Goal: Find specific page/section: Find specific page/section

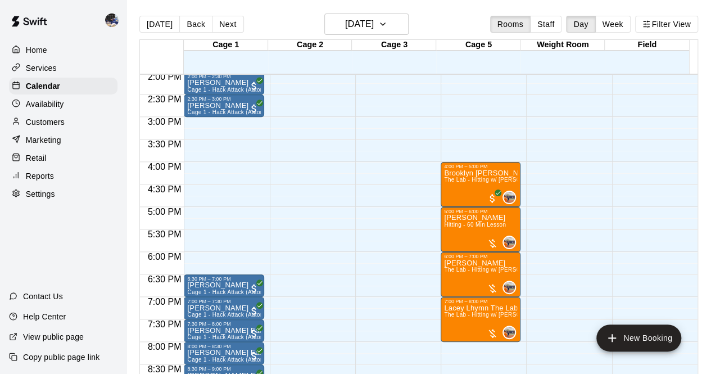
scroll to position [633, 0]
click at [146, 25] on button "[DATE]" at bounding box center [159, 24] width 40 height 17
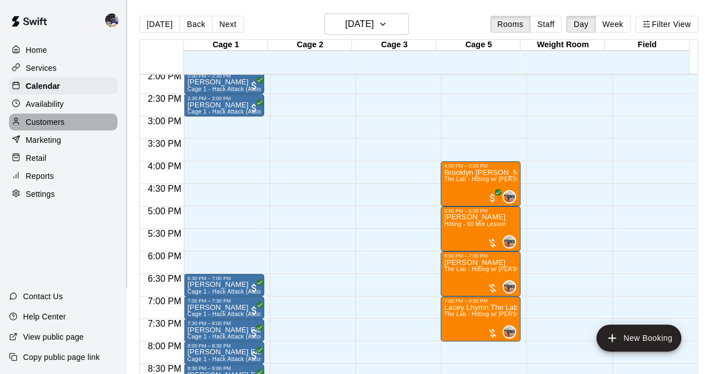
click at [39, 126] on p "Customers" at bounding box center [45, 121] width 39 height 11
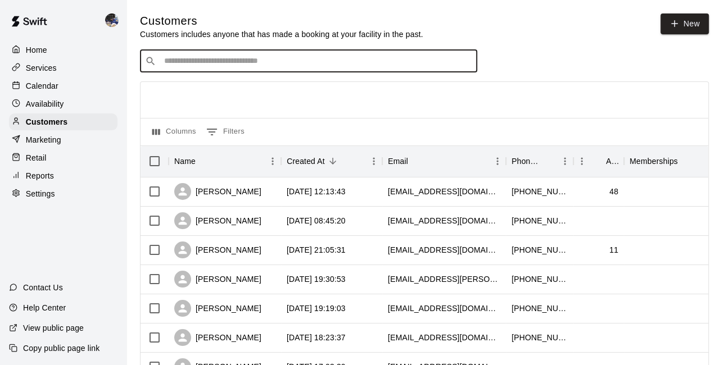
click at [245, 64] on input "Search customers by name or email" at bounding box center [316, 61] width 311 height 11
type input "*****"
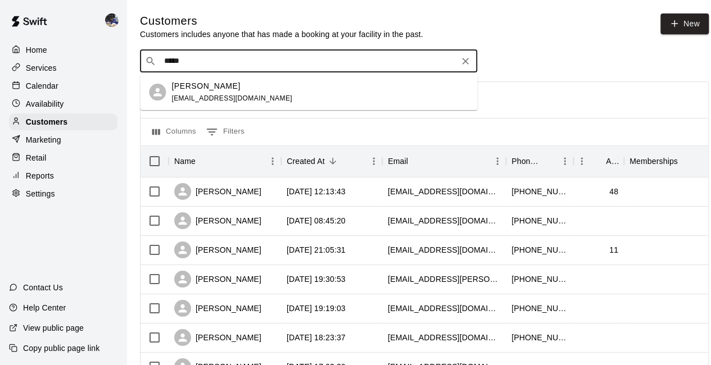
click at [205, 102] on span "clauds.merino@gmail.com" at bounding box center [231, 98] width 121 height 8
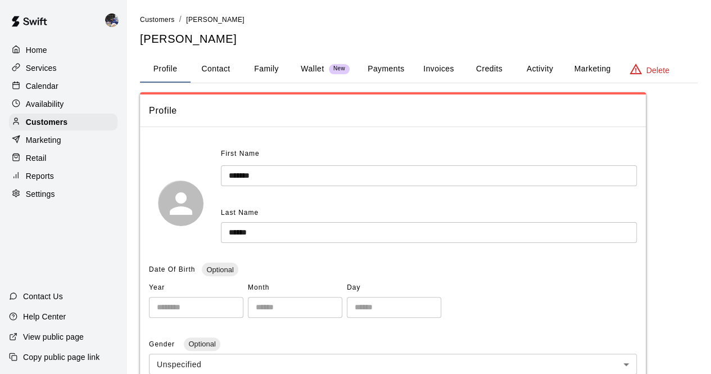
drag, startPoint x: 460, startPoint y: 7, endPoint x: 460, endPoint y: 19, distance: 11.8
drag, startPoint x: 460, startPoint y: 19, endPoint x: 233, endPoint y: 136, distance: 255.0
click at [247, 69] on button "Family" at bounding box center [266, 69] width 51 height 27
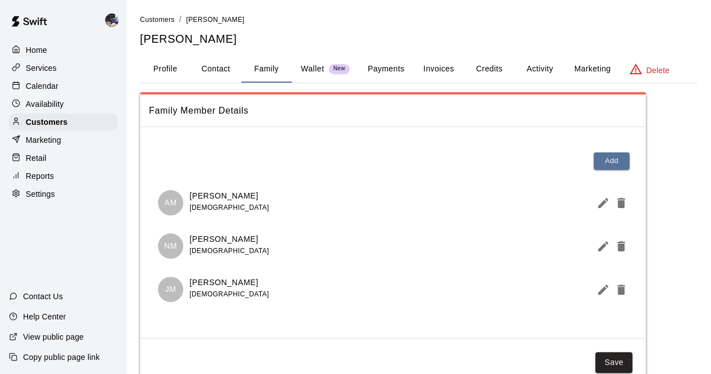
click at [209, 67] on button "Contact" at bounding box center [216, 69] width 51 height 27
select select "**"
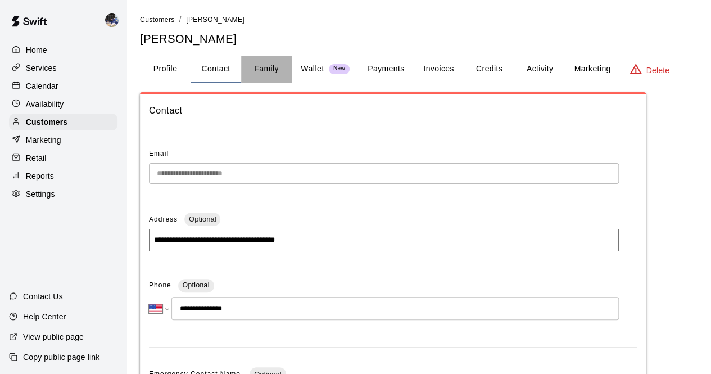
click at [265, 70] on button "Family" at bounding box center [266, 69] width 51 height 27
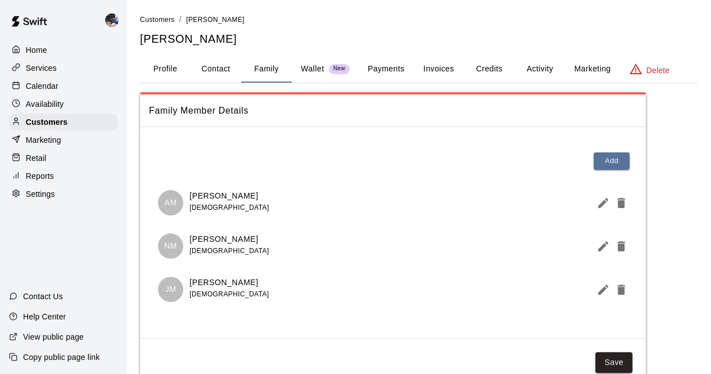
click at [532, 69] on button "Activity" at bounding box center [539, 69] width 51 height 27
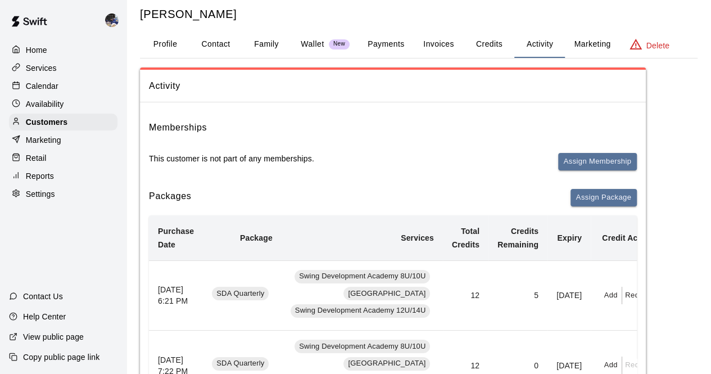
scroll to position [24, 0]
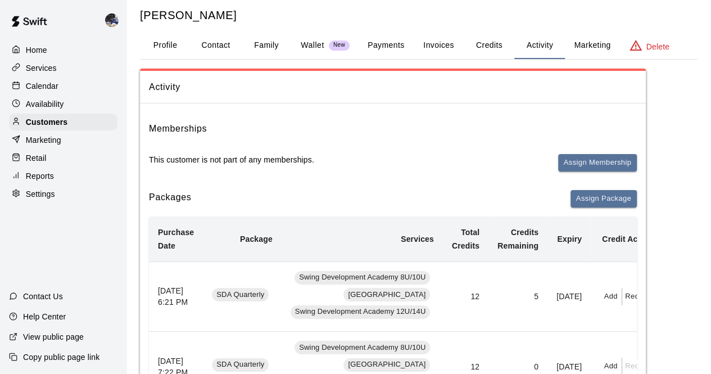
click at [255, 40] on button "Family" at bounding box center [266, 45] width 51 height 27
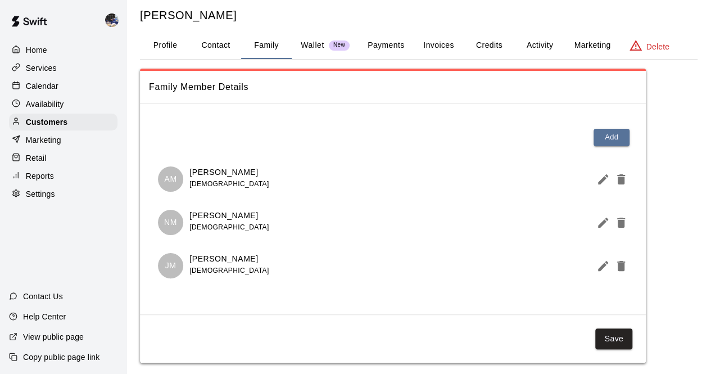
drag, startPoint x: 248, startPoint y: 170, endPoint x: 191, endPoint y: 162, distance: 57.9
click at [191, 162] on div "AM Aryana Merino 11 years old" at bounding box center [393, 178] width 488 height 43
copy p "Aryana Merino"
drag, startPoint x: 698, startPoint y: 159, endPoint x: 697, endPoint y: 173, distance: 13.5
click at [697, 162] on div "Customers / Claudia Merino Claudia Merino Profile Contact Family Wallet New Pay…" at bounding box center [419, 176] width 576 height 373
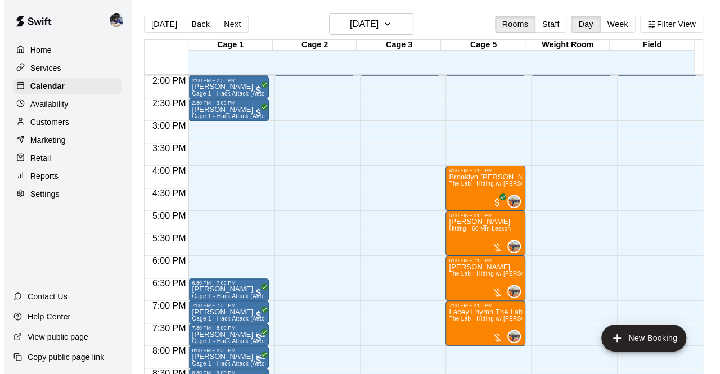
scroll to position [630, 0]
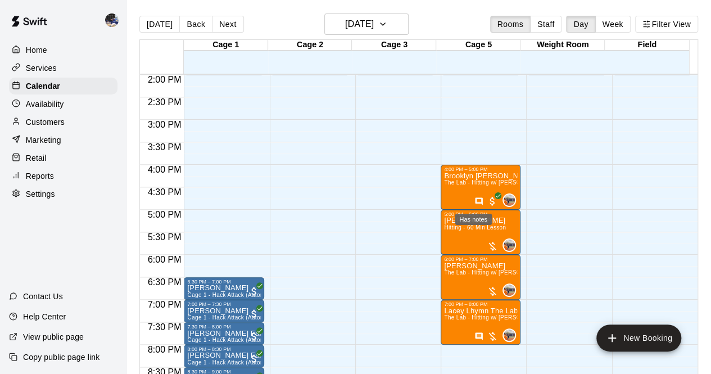
click at [476, 201] on icon "Has notes" at bounding box center [479, 200] width 7 height 7
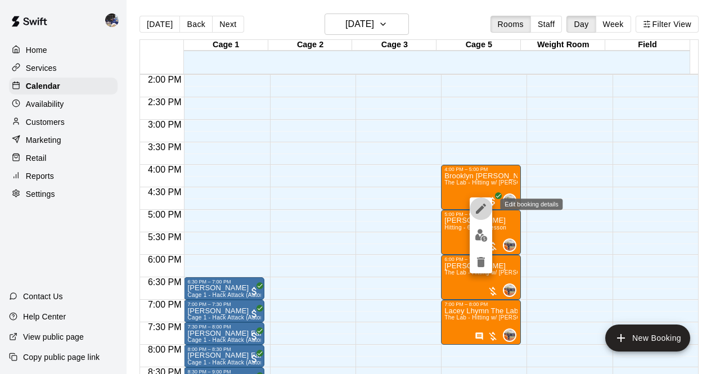
click at [480, 210] on icon "edit" at bounding box center [481, 209] width 10 height 10
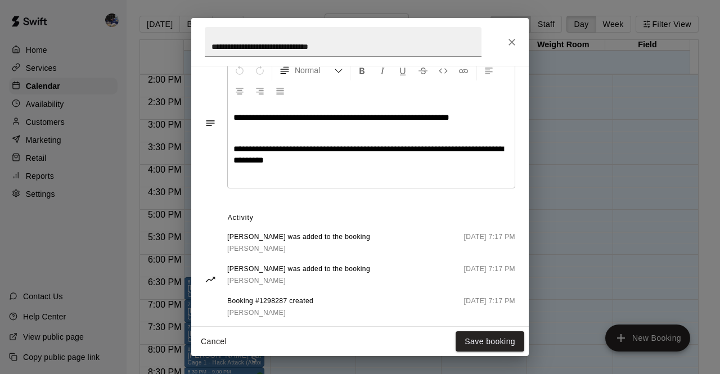
scroll to position [373, 0]
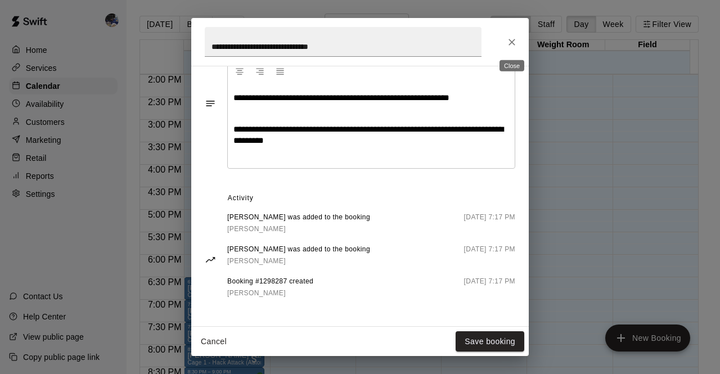
click at [513, 42] on icon "Close" at bounding box center [511, 42] width 11 height 11
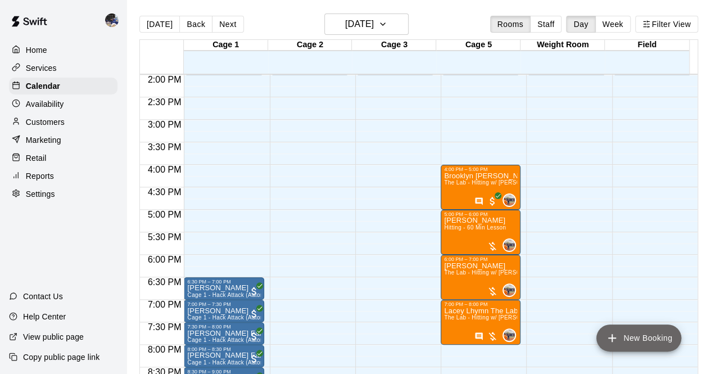
drag, startPoint x: 655, startPoint y: 345, endPoint x: 630, endPoint y: 400, distance: 61.4
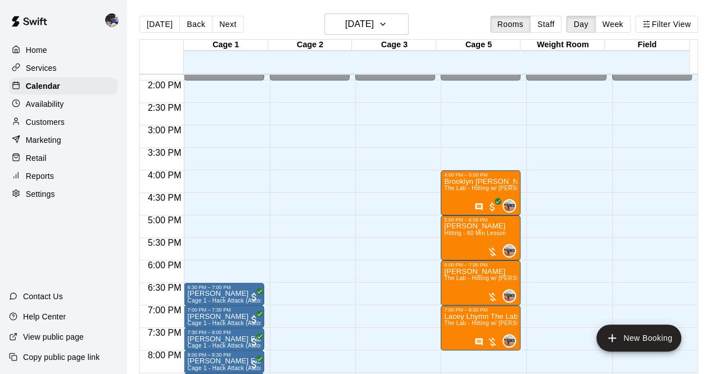
scroll to position [624, 0]
